Goal: Use online tool/utility: Use online tool/utility

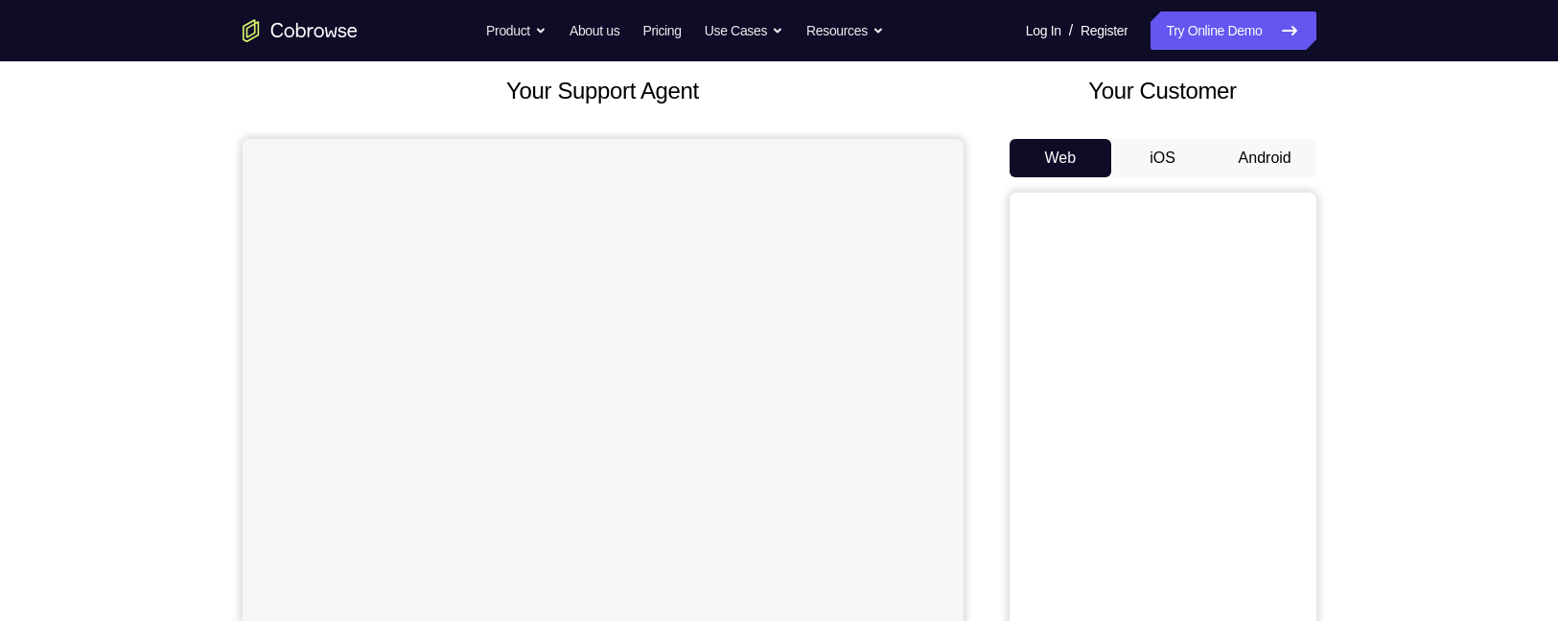
scroll to position [118, 0]
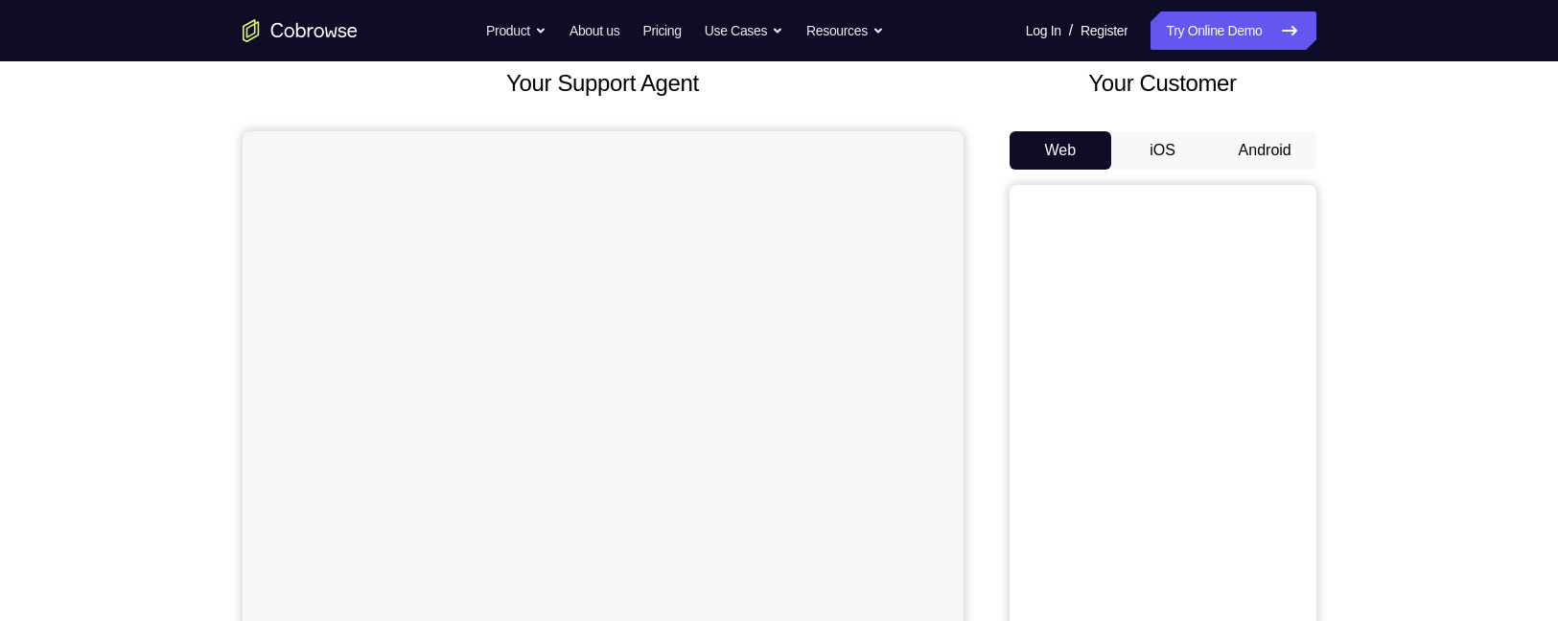
click at [1239, 159] on button "Android" at bounding box center [1264, 150] width 103 height 38
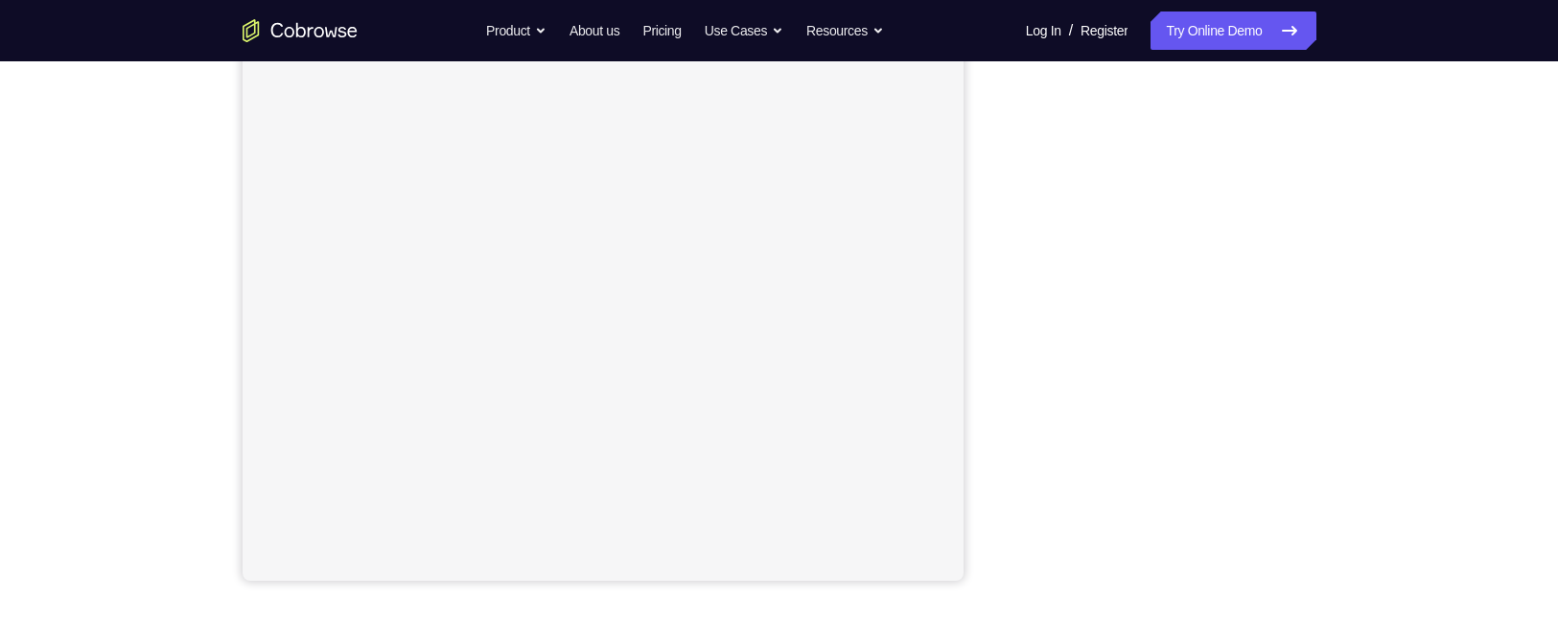
scroll to position [0, 0]
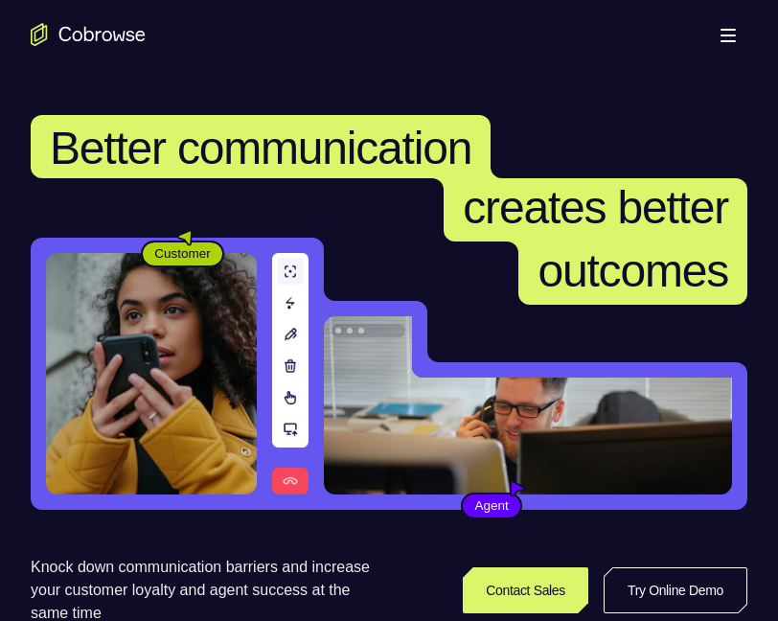
scroll to position [290, 0]
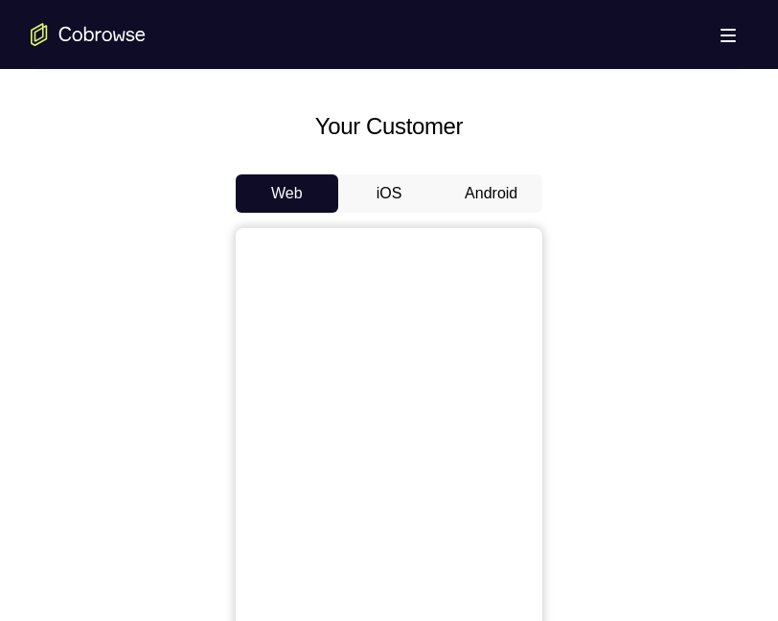
scroll to position [820, 0]
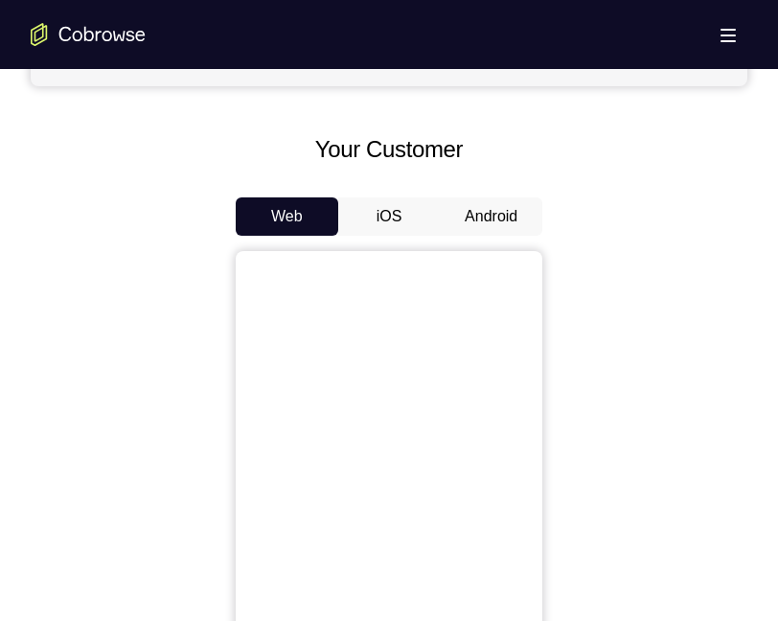
click at [511, 215] on button "Android" at bounding box center [491, 216] width 103 height 38
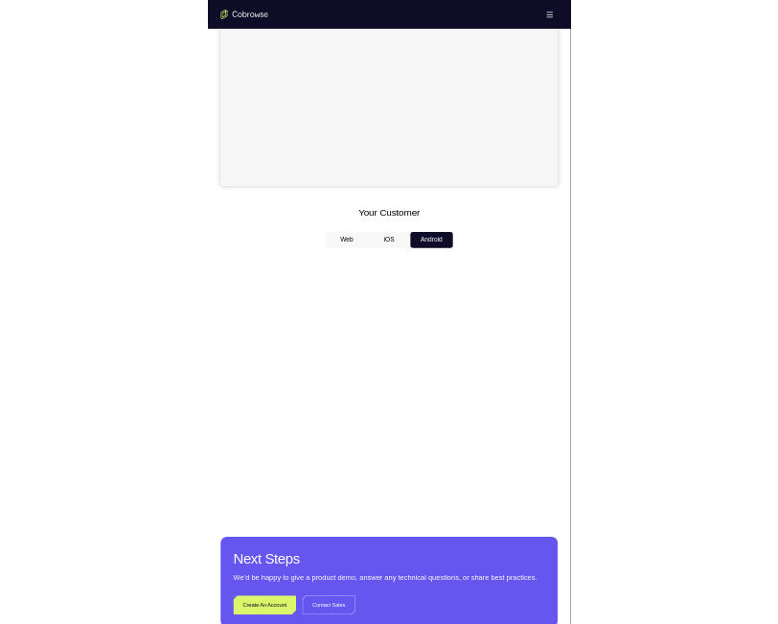
scroll to position [460, 0]
